Goal: Find specific page/section: Find specific page/section

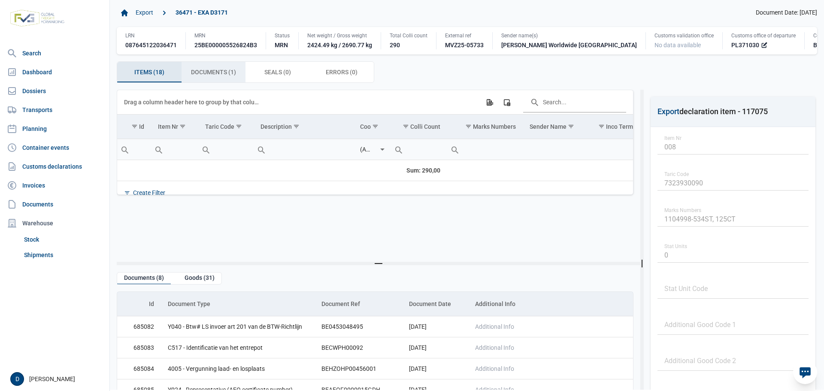
click at [213, 73] on span "Documents (1) Documents (1)" at bounding box center [213, 72] width 45 height 10
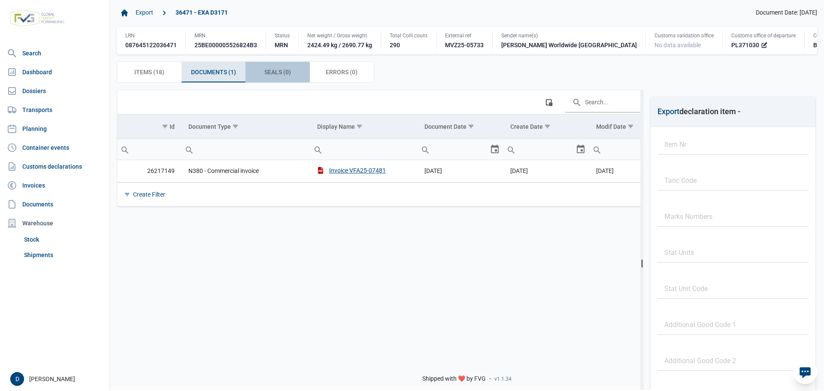
click at [268, 73] on span "Seals (0) Seals (0)" at bounding box center [278, 72] width 27 height 10
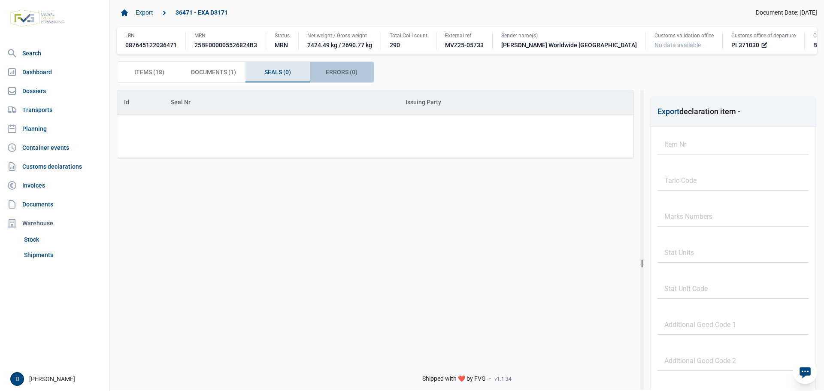
click at [349, 76] on span "Errors (0) Errors (0)" at bounding box center [342, 72] width 32 height 10
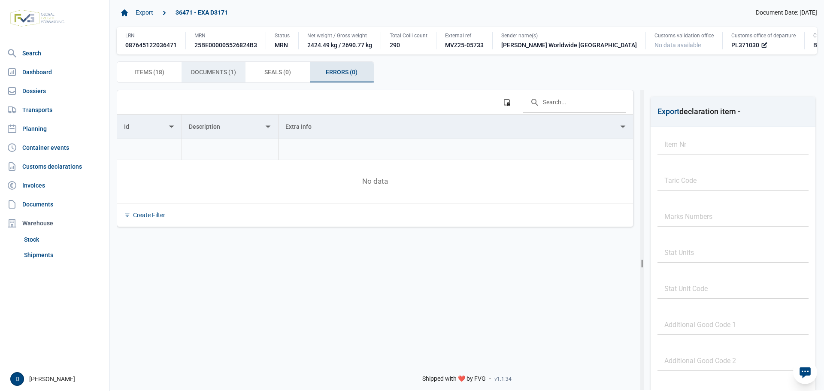
click at [213, 79] on div "Documents (1) Documents (1)" at bounding box center [214, 72] width 64 height 21
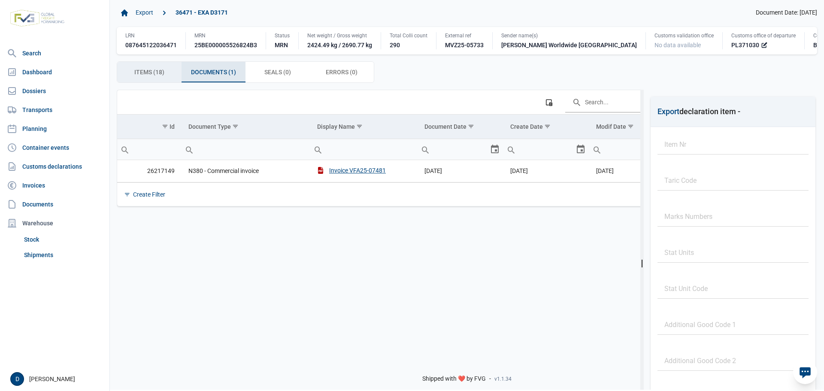
click at [156, 76] on span "Items (18) Items (18)" at bounding box center [149, 72] width 30 height 10
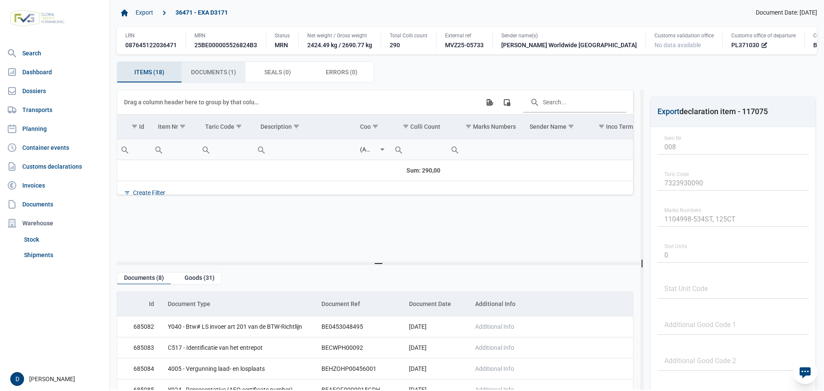
click at [218, 70] on span "Documents (1) Documents (1)" at bounding box center [213, 72] width 45 height 10
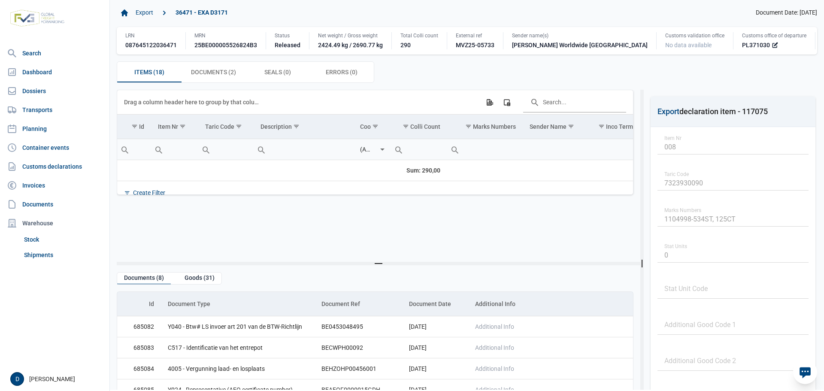
click at [230, 45] on div "25BE000005526824B3" at bounding box center [226, 45] width 63 height 9
click at [224, 74] on span "Documents (2) Documents (2)" at bounding box center [213, 72] width 45 height 10
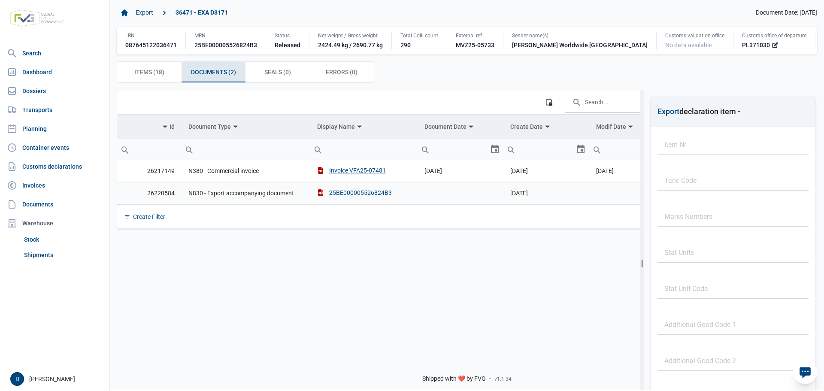
click at [351, 192] on div "25BE000005526824B3" at bounding box center [354, 193] width 75 height 9
